Goal: Task Accomplishment & Management: Complete application form

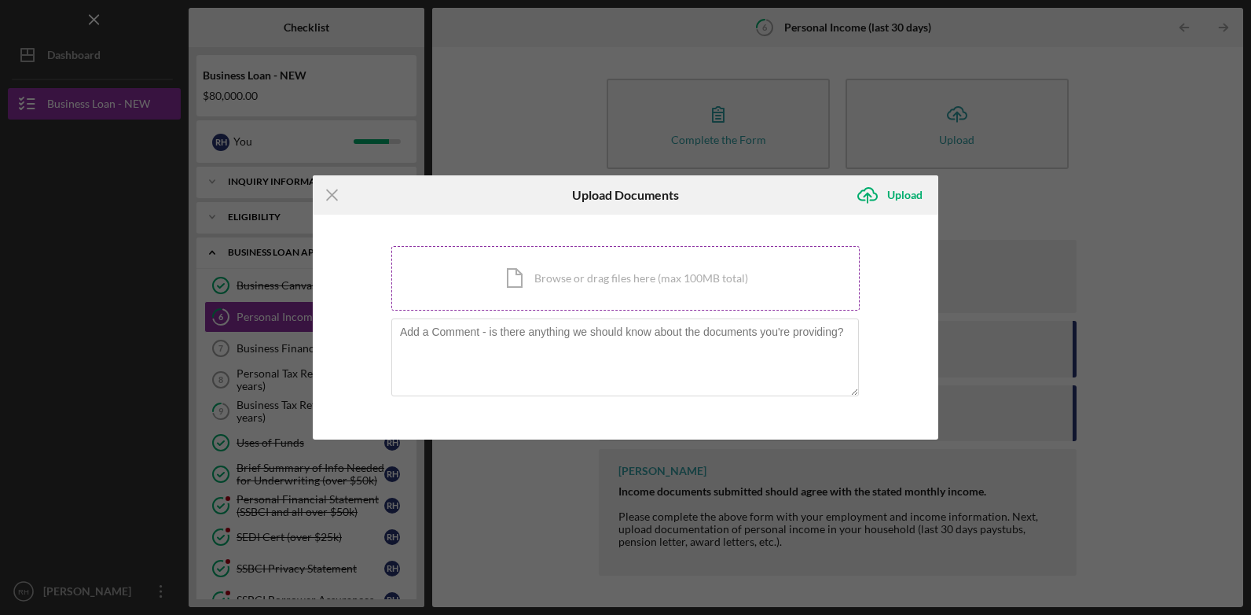
click at [654, 280] on div "Icon/Document Browse or drag files here (max 100MB total) Tap to choose files o…" at bounding box center [625, 278] width 468 height 64
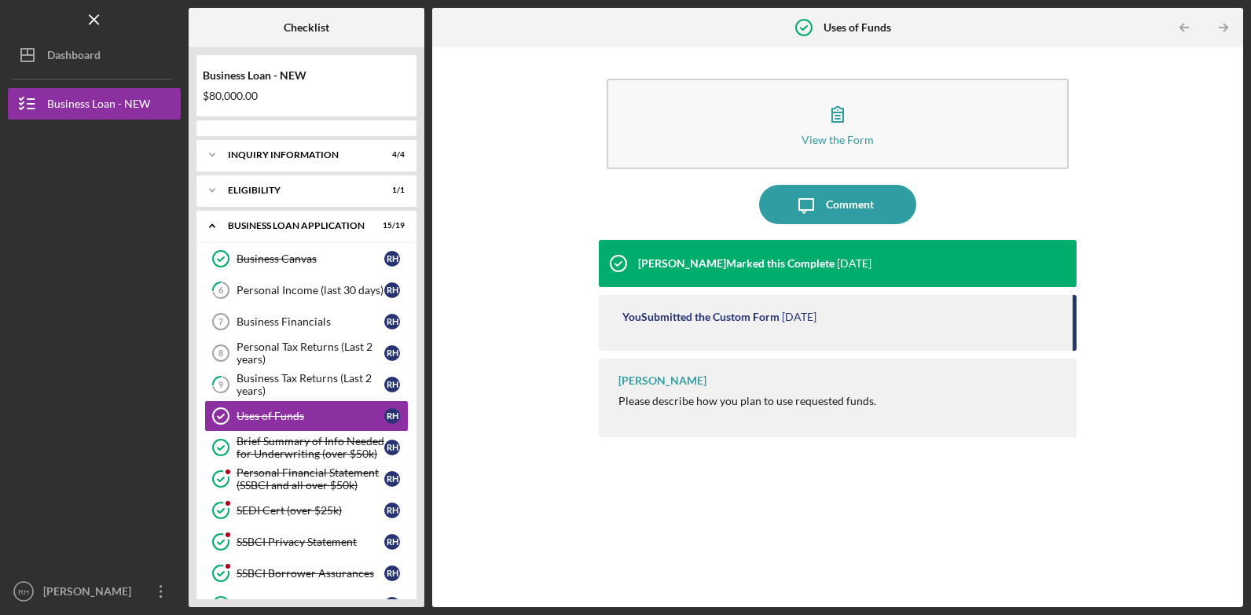
scroll to position [46, 0]
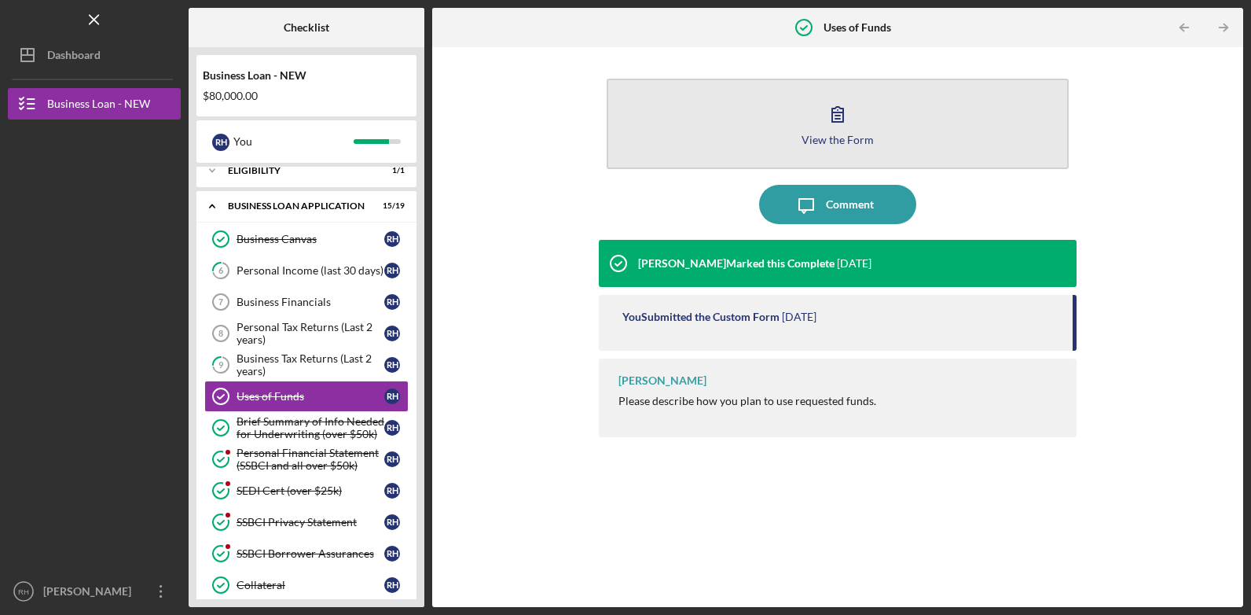
click at [839, 144] on div "View the Form" at bounding box center [838, 140] width 72 height 12
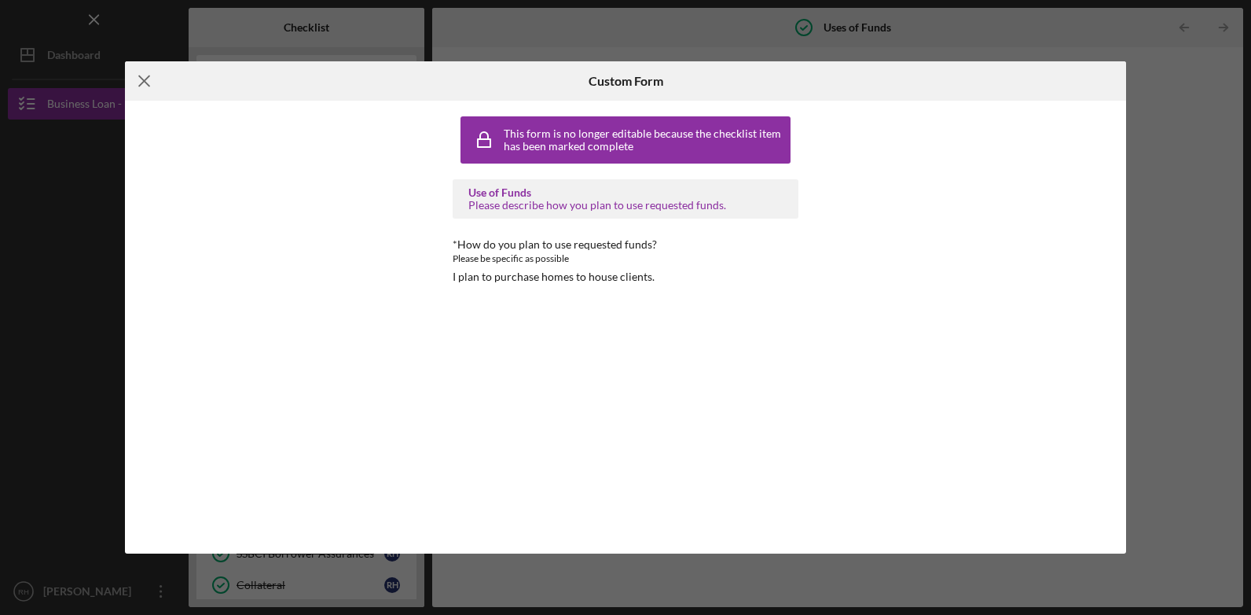
click at [142, 82] on icon "Icon/Menu Close" at bounding box center [144, 80] width 39 height 39
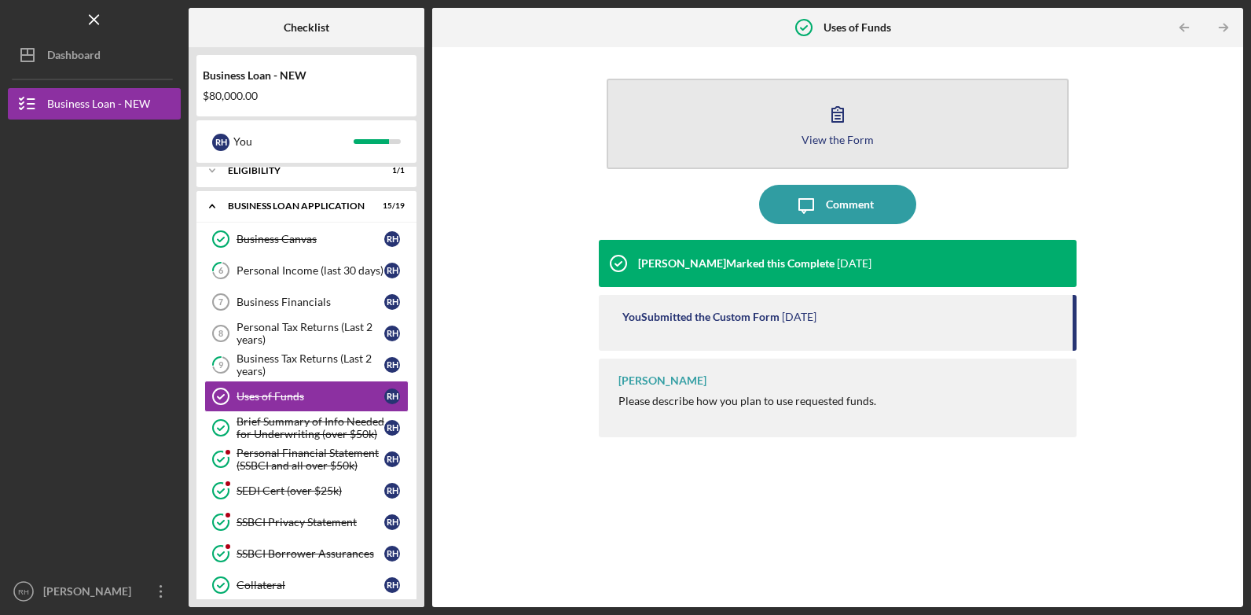
click at [835, 135] on div "View the Form" at bounding box center [838, 140] width 72 height 12
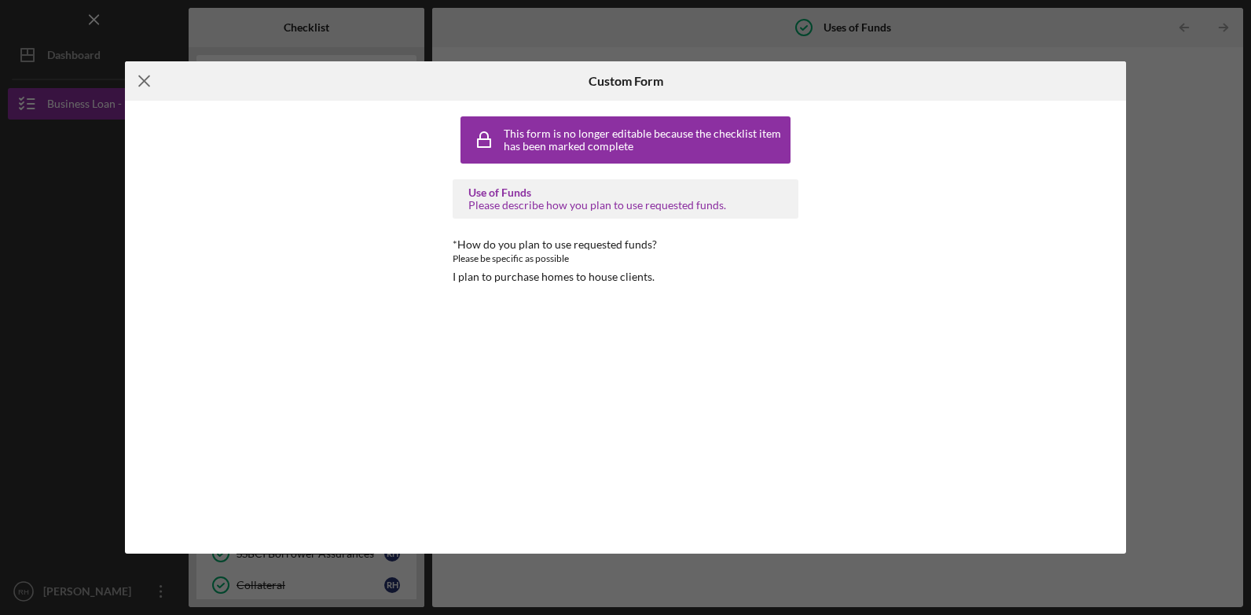
click at [142, 82] on icon "Icon/Menu Close" at bounding box center [144, 80] width 39 height 39
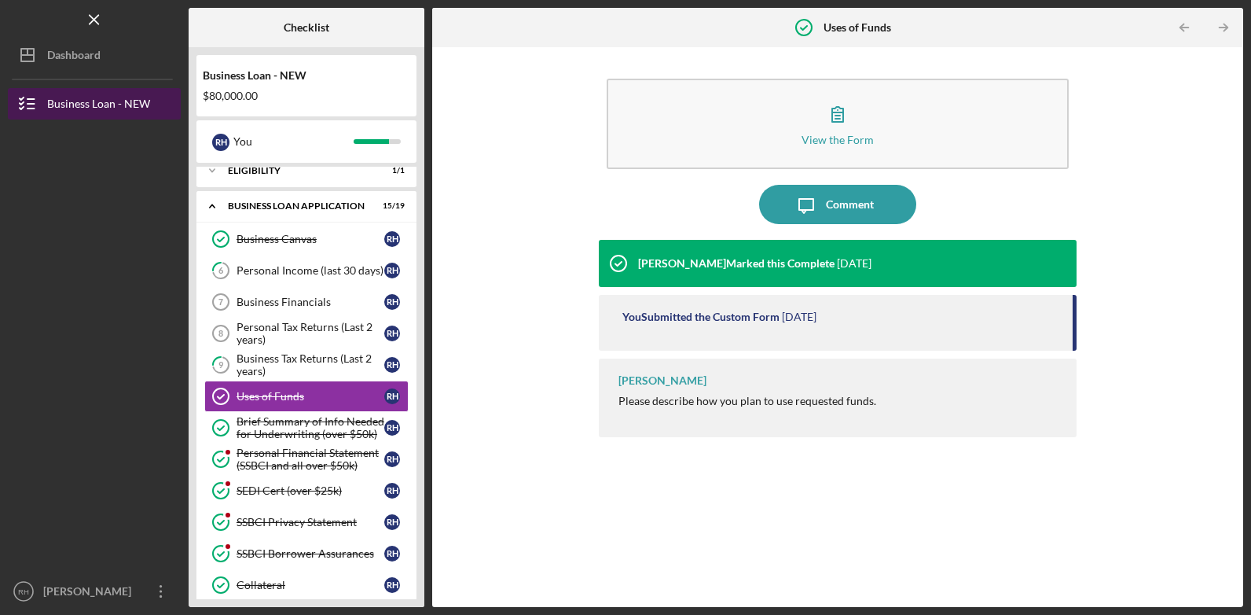
click at [101, 101] on div "Business Loan - NEW" at bounding box center [98, 105] width 103 height 35
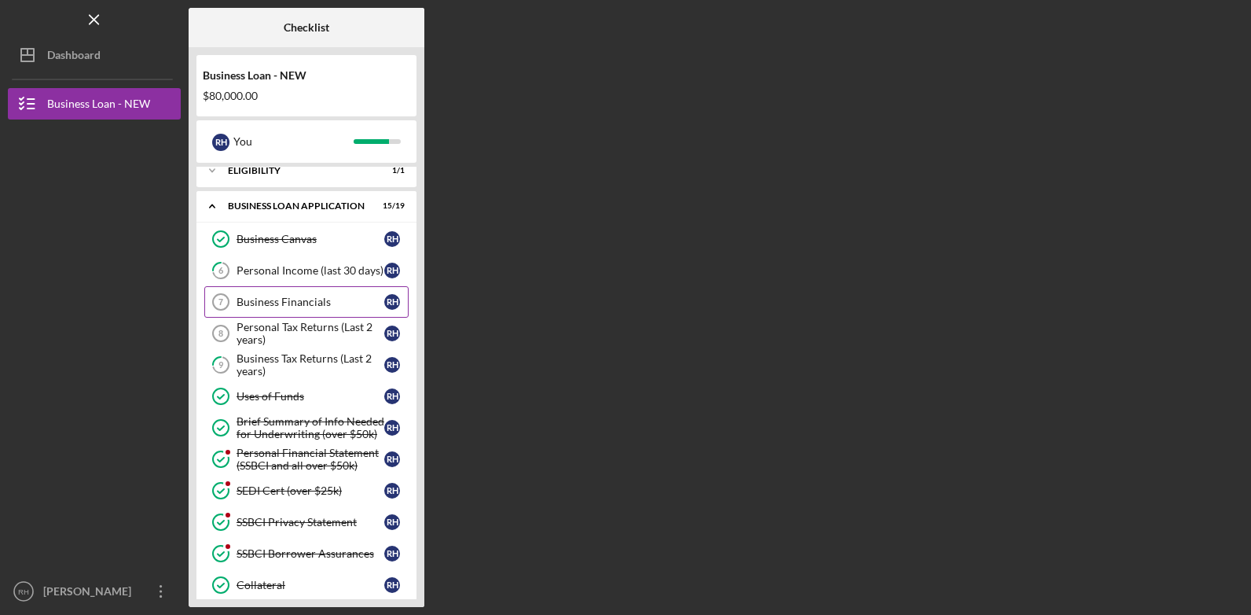
click at [329, 298] on div "Business Financials" at bounding box center [311, 302] width 148 height 13
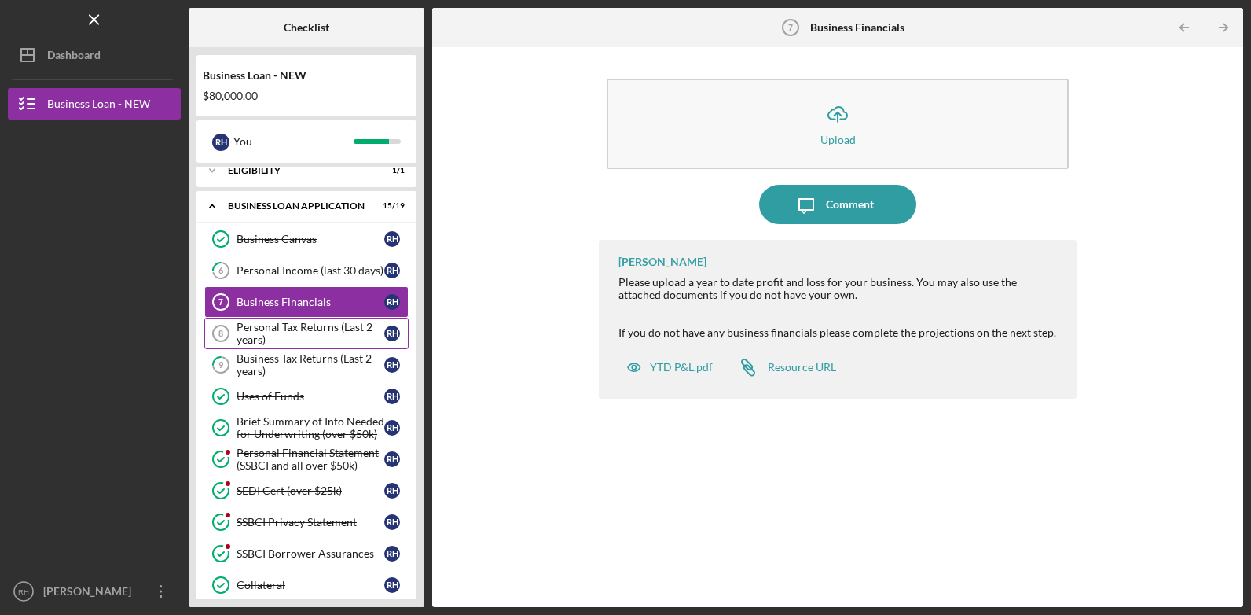
click at [307, 326] on div "Personal Tax Returns (Last 2 years)" at bounding box center [311, 333] width 148 height 25
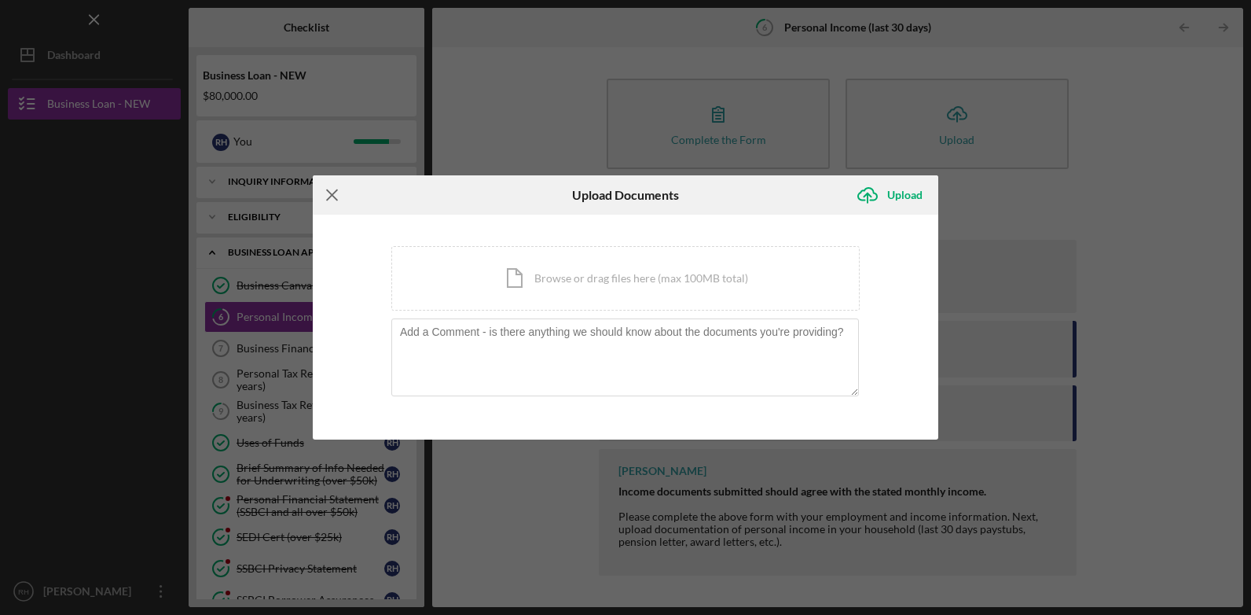
click at [335, 196] on icon "Icon/Menu Close" at bounding box center [332, 194] width 39 height 39
